Goal: Information Seeking & Learning: Find specific page/section

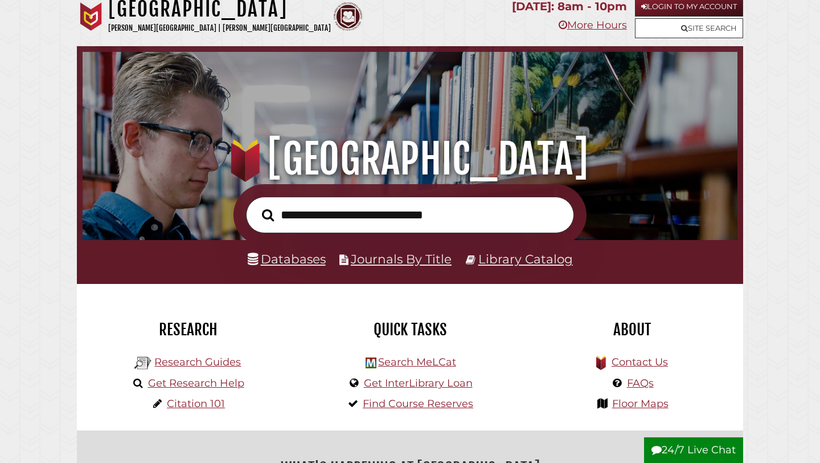
scroll to position [216, 649]
click at [370, 264] on link "Journals By Title" at bounding box center [401, 258] width 101 height 15
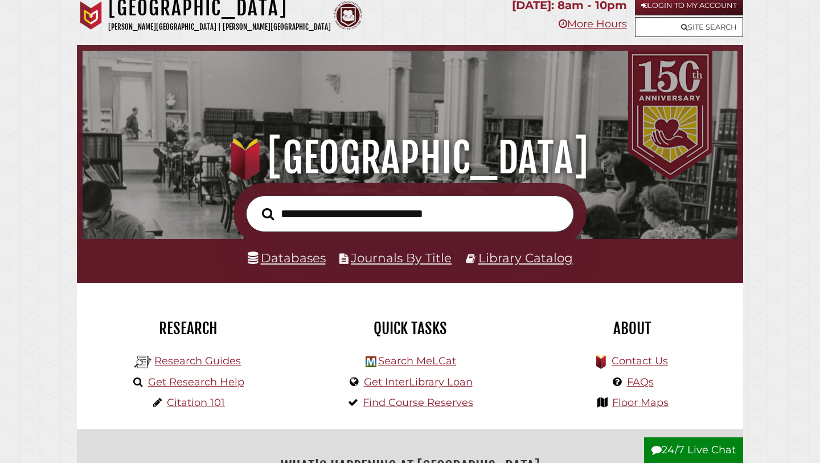
scroll to position [216, 649]
click at [291, 267] on li "Databases" at bounding box center [287, 258] width 78 height 22
click at [285, 260] on link "Databases" at bounding box center [287, 257] width 78 height 15
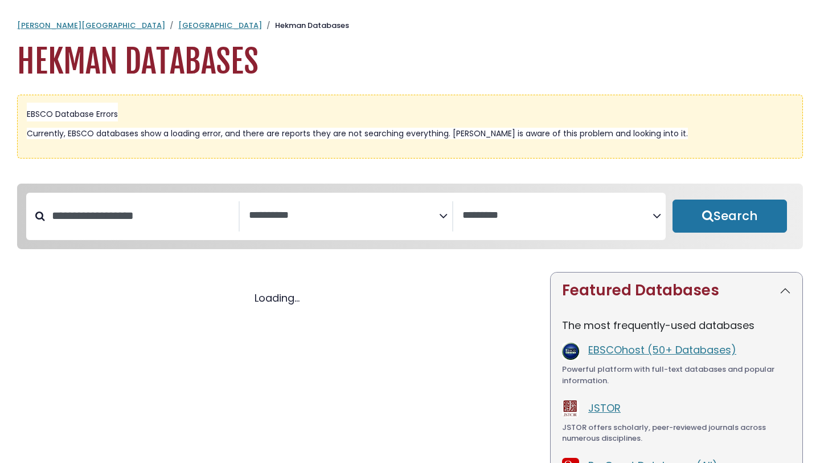
select select "Database Subject Filter"
select select "Database Vendors Filter"
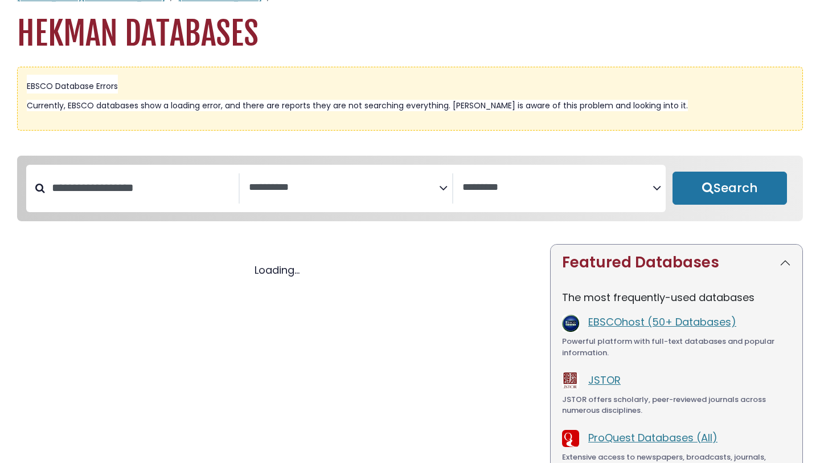
select select "Database Subject Filter"
select select "Database Vendors Filter"
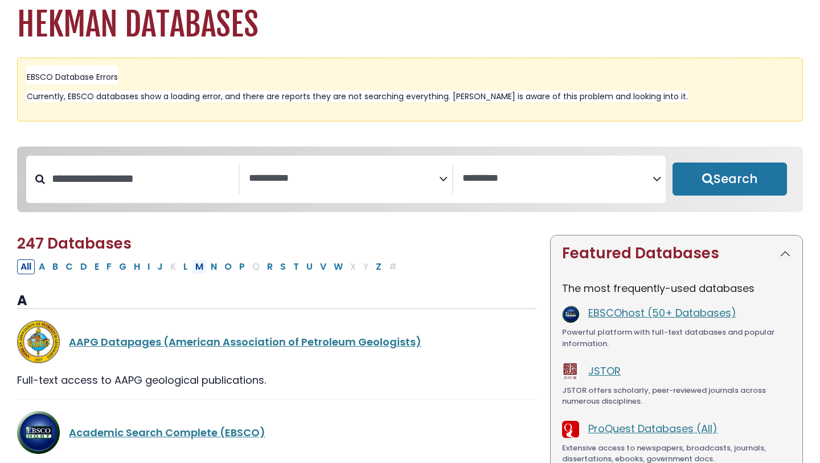
click at [201, 268] on button "M" at bounding box center [199, 266] width 15 height 15
select select "Database Subject Filter"
select select "Database Vendors Filter"
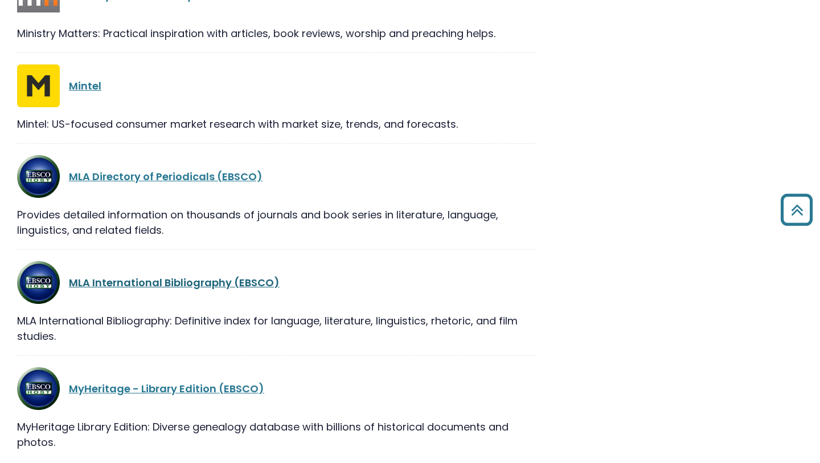
scroll to position [1126, 0]
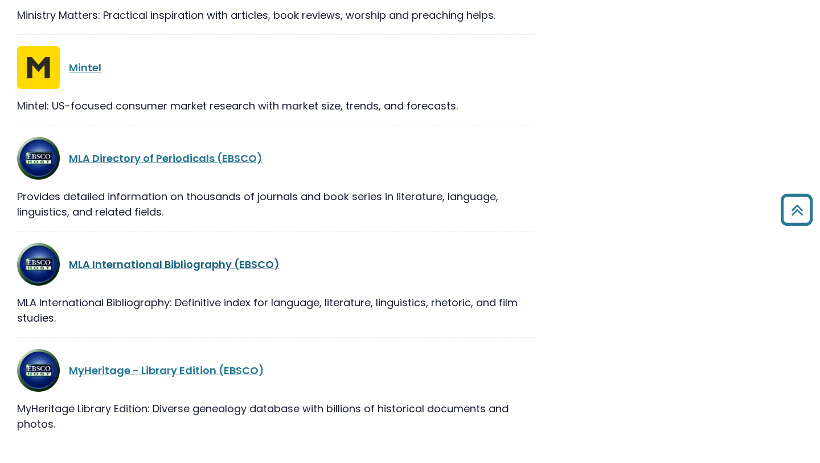
click at [158, 263] on link "MLA International Bibliography (EBSCO)" at bounding box center [174, 264] width 211 height 14
click at [154, 268] on link "MLA International Bibliography (EBSCO)" at bounding box center [174, 264] width 211 height 14
